Goal: Task Accomplishment & Management: Manage account settings

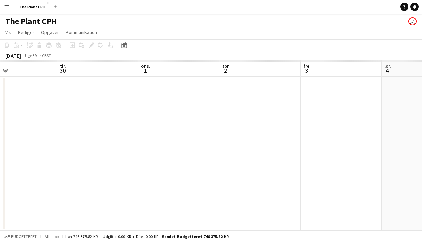
scroll to position [0, 208]
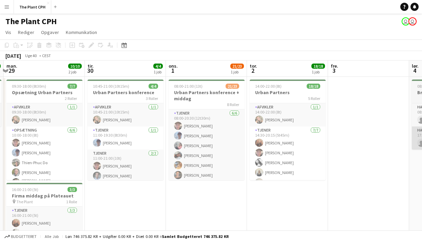
scroll to position [0, 214]
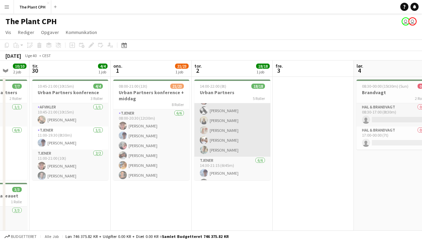
click at [211, 142] on app-card-role "Tjener 7/7 14:30-20:15 (5t45m) Laura Hansen Gustav Lüchau Pedersen Akua Ofei Id…" at bounding box center [232, 115] width 76 height 82
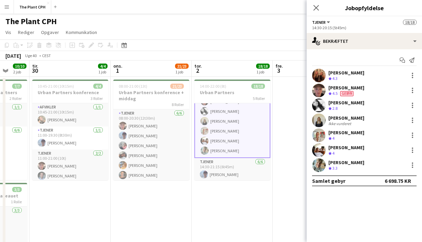
scroll to position [53, 0]
click at [347, 125] on div "Ikke vurderet" at bounding box center [340, 123] width 24 height 5
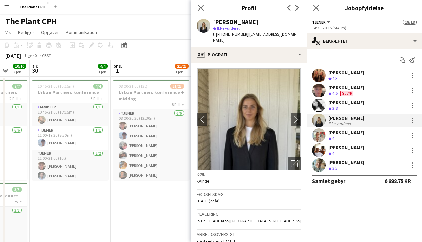
drag, startPoint x: 242, startPoint y: 35, endPoint x: 264, endPoint y: 35, distance: 22.7
click at [264, 35] on span "| idamarie30451360@gmail.com" at bounding box center [256, 37] width 86 height 11
drag, startPoint x: 294, startPoint y: 35, endPoint x: 241, endPoint y: 34, distance: 52.6
click at [241, 34] on div "Ida-Marie Jørgensen star Ikke vurderet t. +4530451360 | idamarie30451360@gmail.…" at bounding box center [248, 31] width 115 height 30
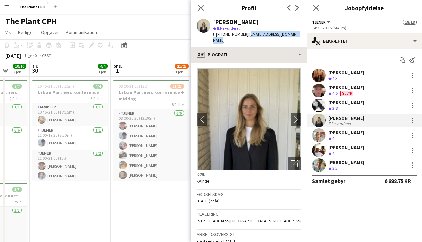
copy span "idamarie30451360@gmail.com"
